Goal: Navigation & Orientation: Find specific page/section

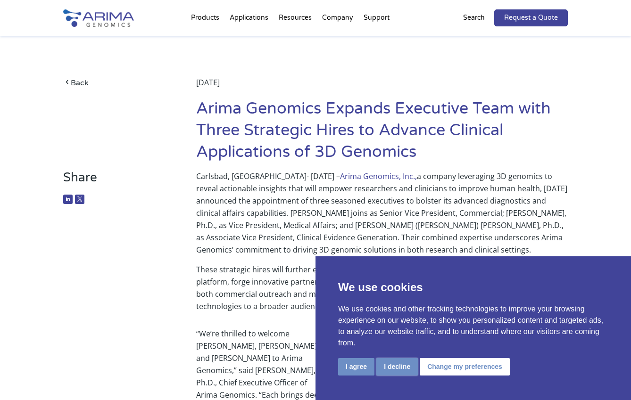
click at [390, 365] on button "I decline" at bounding box center [397, 366] width 42 height 17
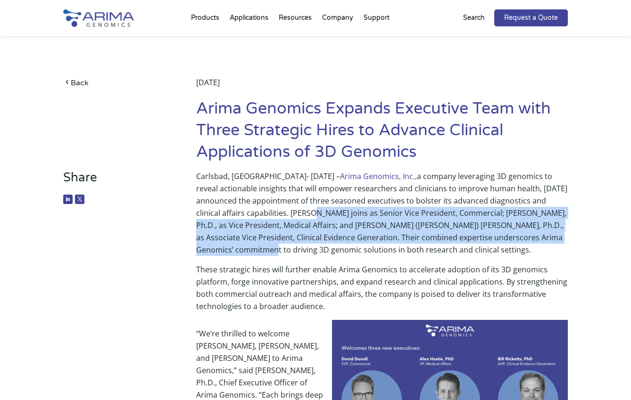
drag, startPoint x: 287, startPoint y: 214, endPoint x: 566, endPoint y: 233, distance: 279.9
click at [566, 233] on p "Carlsbad, [GEOGRAPHIC_DATA]- [DATE] – Arima Genomics, Inc., a company leveragin…" at bounding box center [382, 216] width 372 height 93
click at [337, 137] on h1 "Arima Genomics Expands Executive Team with Three Strategic Hires to Advance Cli…" at bounding box center [382, 134] width 372 height 72
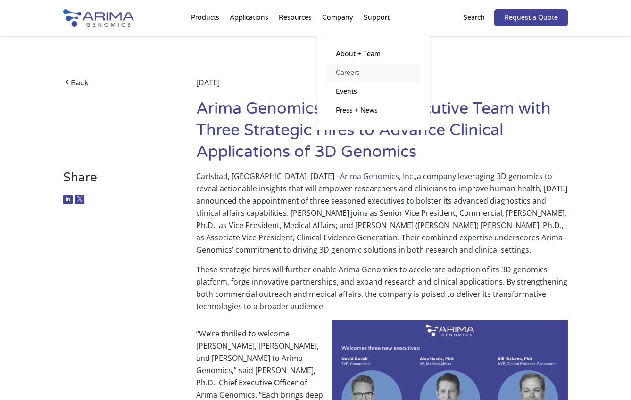
click at [352, 71] on link "Careers" at bounding box center [373, 73] width 94 height 19
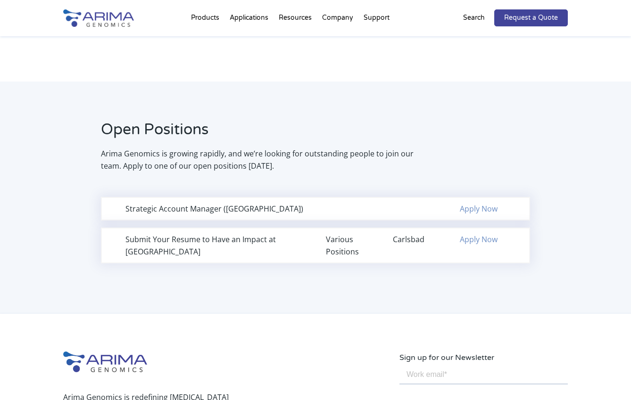
scroll to position [556, 0]
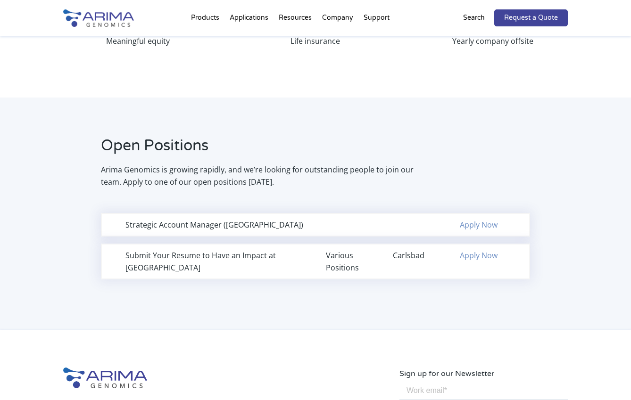
click at [422, 101] on div "Open Positions Arima Genomics is growing rapidly, and we’re looking for outstan…" at bounding box center [315, 214] width 631 height 232
